Goal: Navigation & Orientation: Find specific page/section

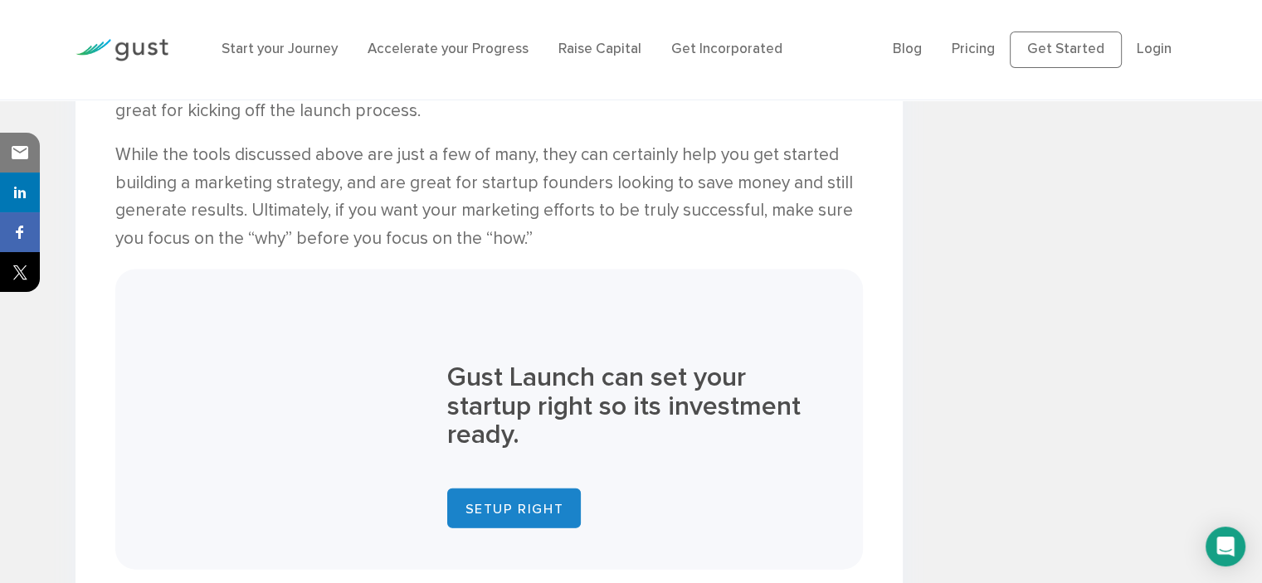
scroll to position [3816, 0]
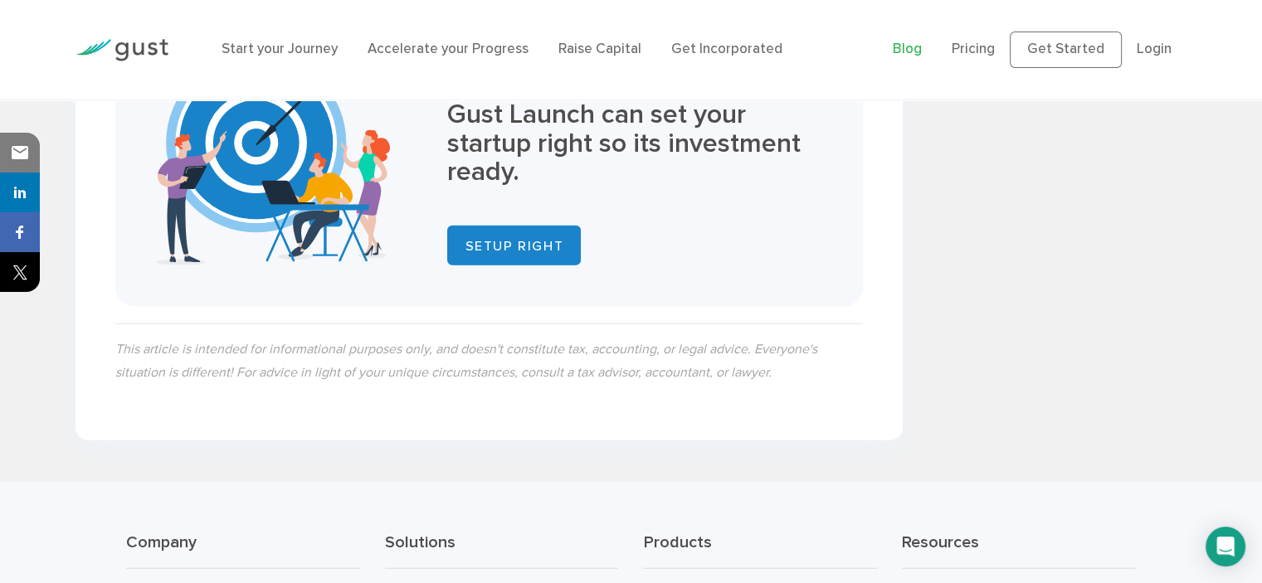
click at [906, 56] on link "Blog" at bounding box center [907, 49] width 29 height 17
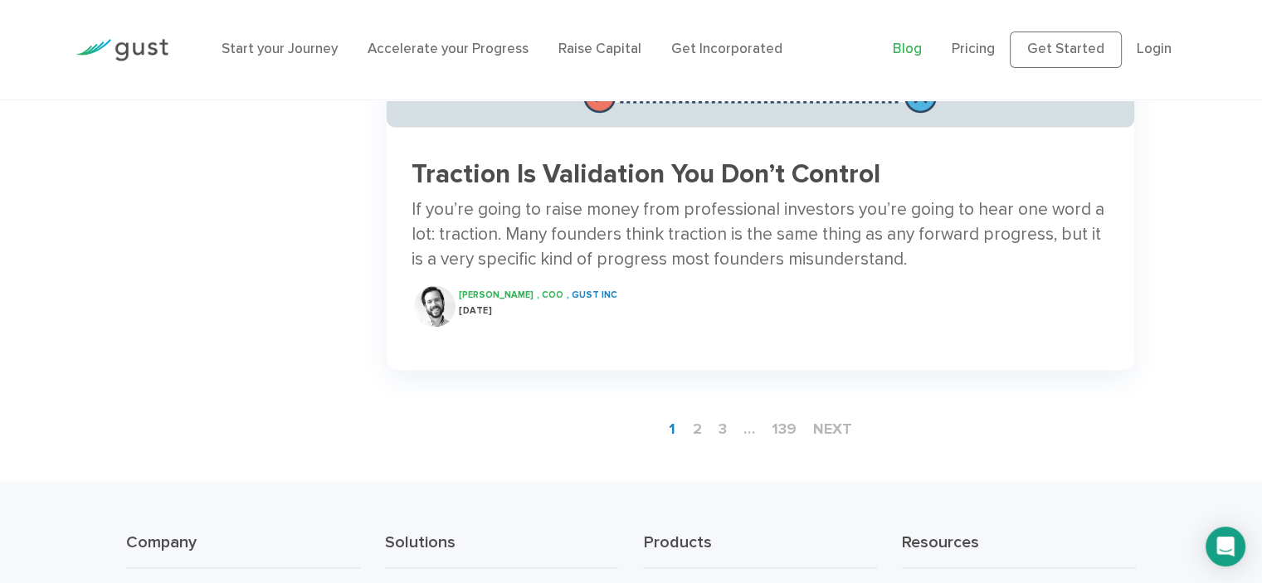
scroll to position [2836, 0]
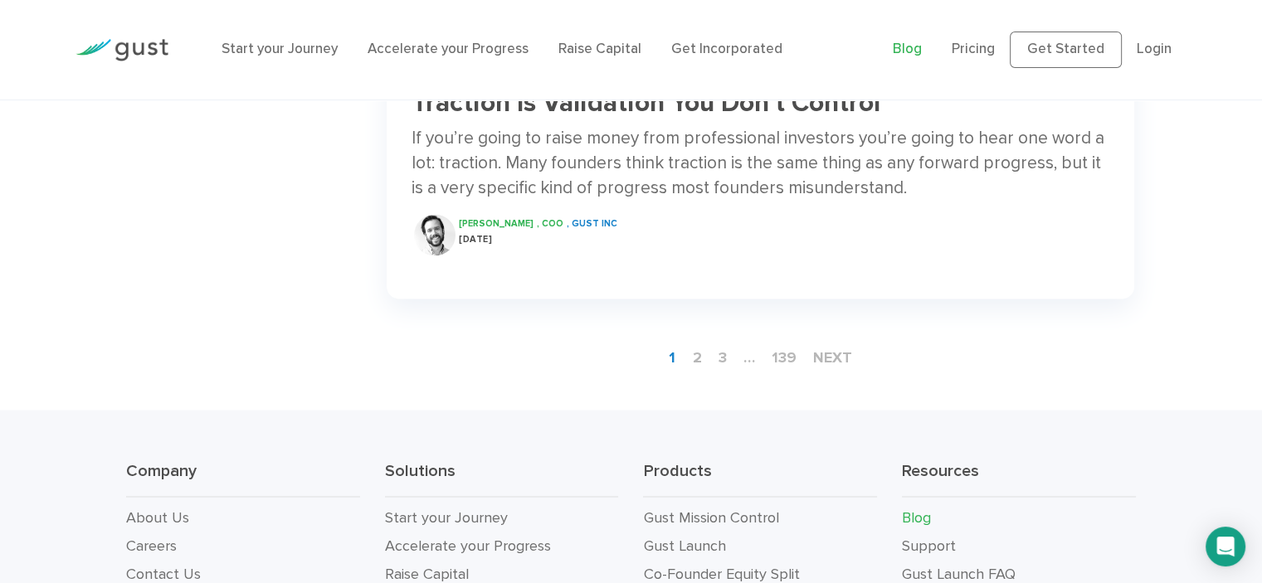
click at [127, 46] on img at bounding box center [122, 50] width 93 height 22
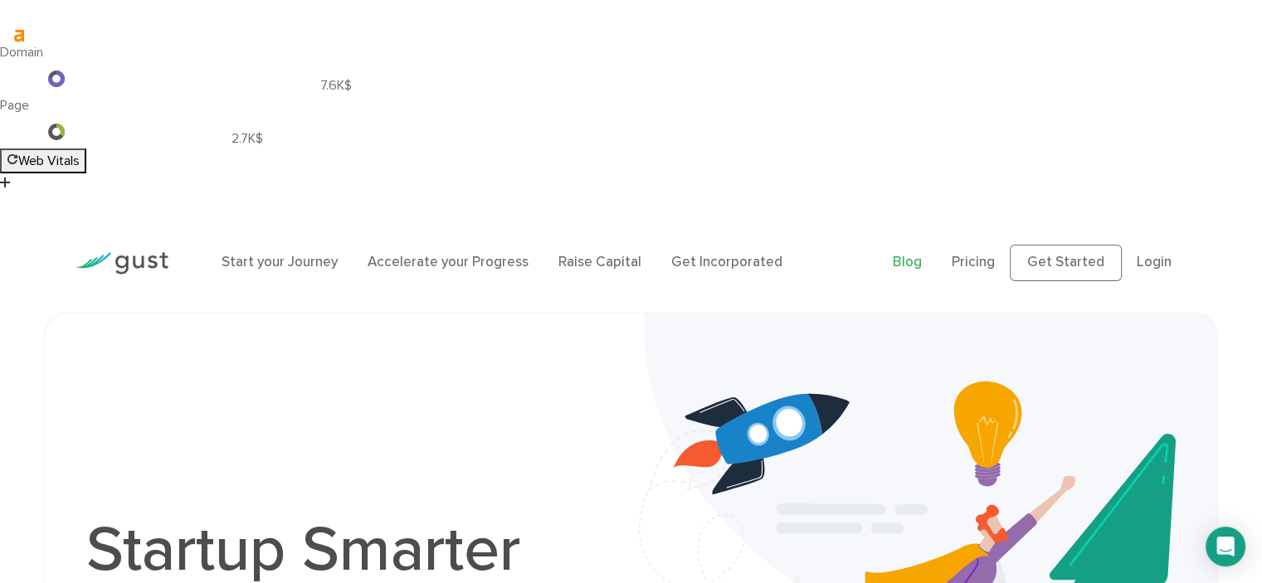
click at [922, 254] on link "Blog" at bounding box center [907, 262] width 29 height 17
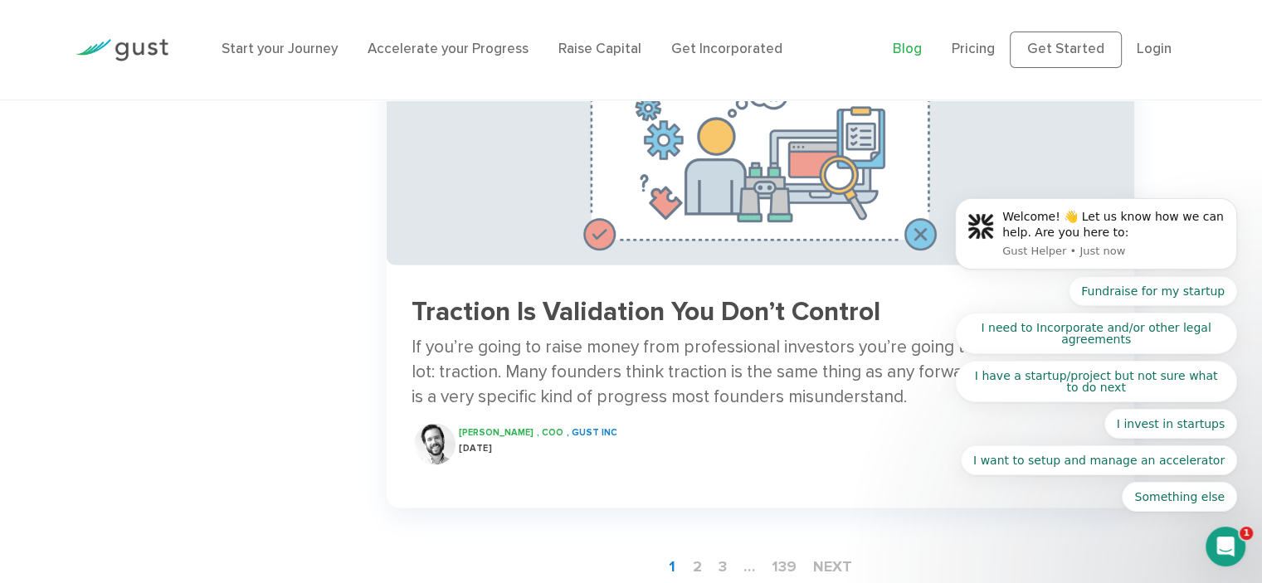
scroll to position [2836, 0]
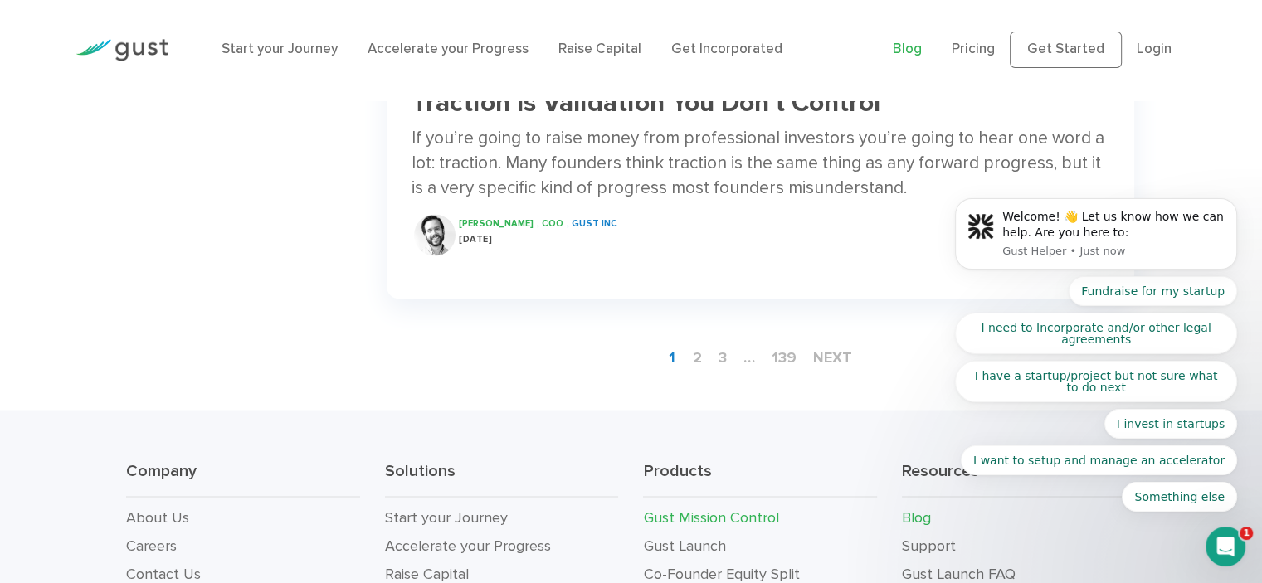
click at [682, 509] on link "Gust Mission Control" at bounding box center [710, 517] width 135 height 17
